Goal: Find specific page/section: Find specific page/section

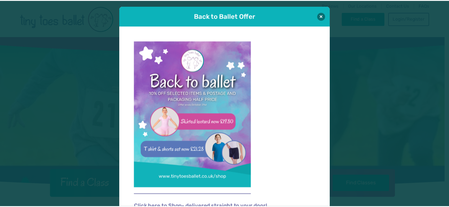
scroll to position [6, 0]
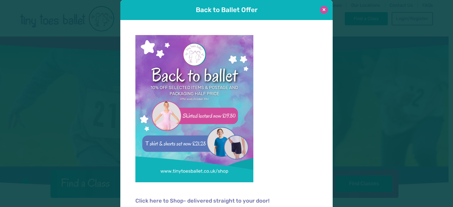
click at [325, 9] on button at bounding box center [324, 10] width 8 height 8
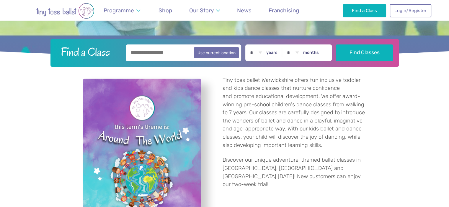
scroll to position [129, 0]
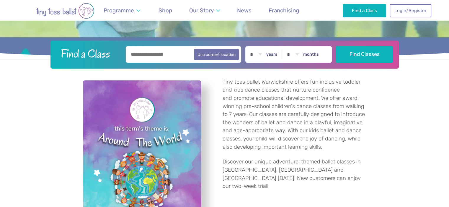
click at [161, 54] on input "text" at bounding box center [184, 54] width 116 height 17
type input "********"
click at [336, 46] on button "Find Classes" at bounding box center [364, 54] width 57 height 17
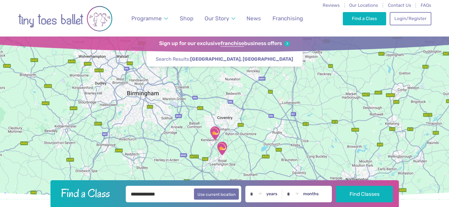
click at [212, 133] on img "Kenilworth School" at bounding box center [214, 133] width 19 height 19
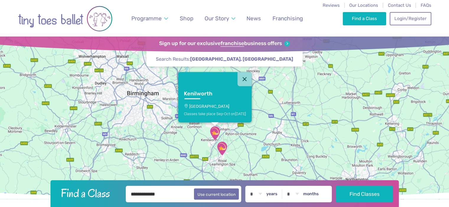
click at [212, 104] on p "[GEOGRAPHIC_DATA]" at bounding box center [215, 106] width 62 height 5
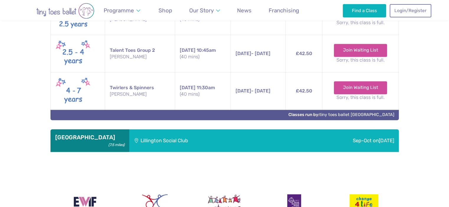
scroll to position [390, 0]
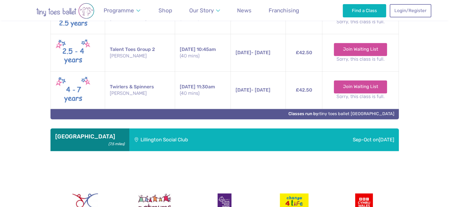
click at [303, 140] on div "Sep-Oct [DATE]" at bounding box center [338, 140] width 119 height 23
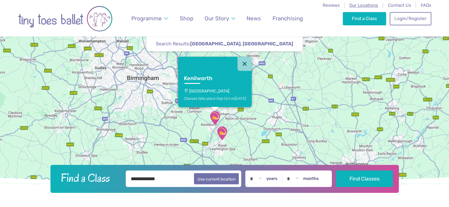
scroll to position [0, 0]
